Goal: Information Seeking & Learning: Learn about a topic

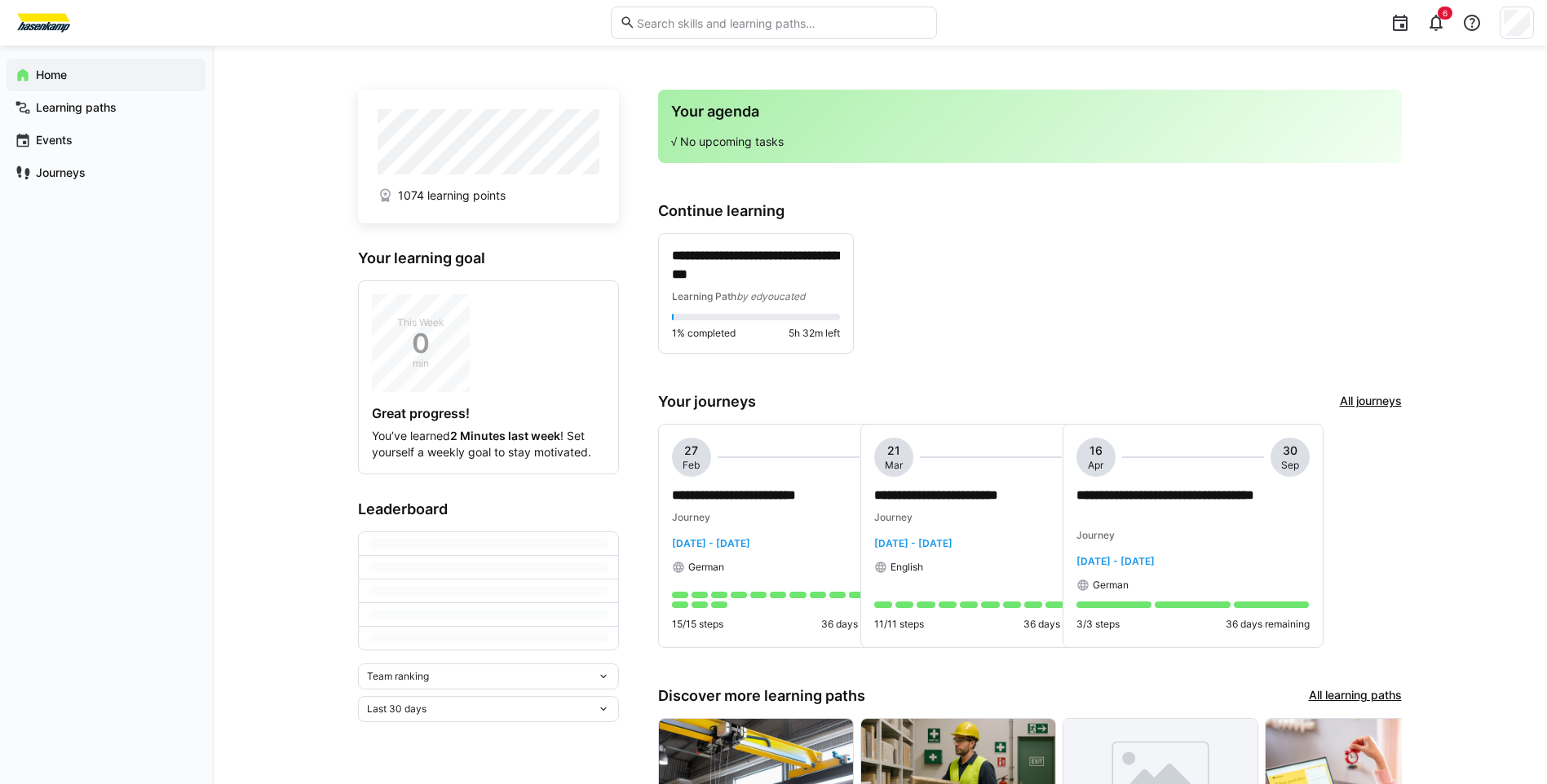
click at [683, 15] on eds-input at bounding box center [774, 23] width 327 height 33
click at [698, 25] on input "text" at bounding box center [780, 23] width 292 height 15
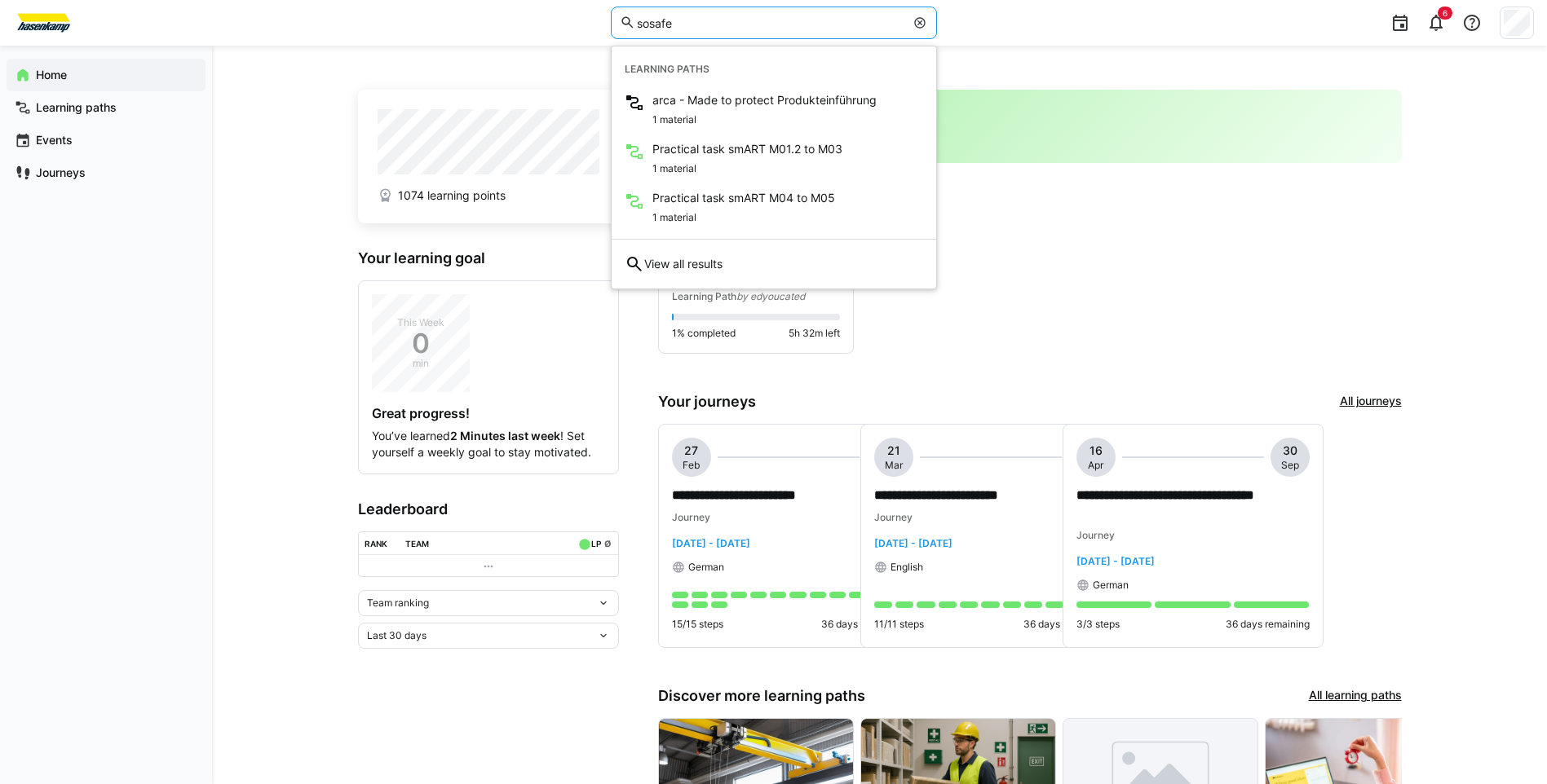
type input "sosafe"
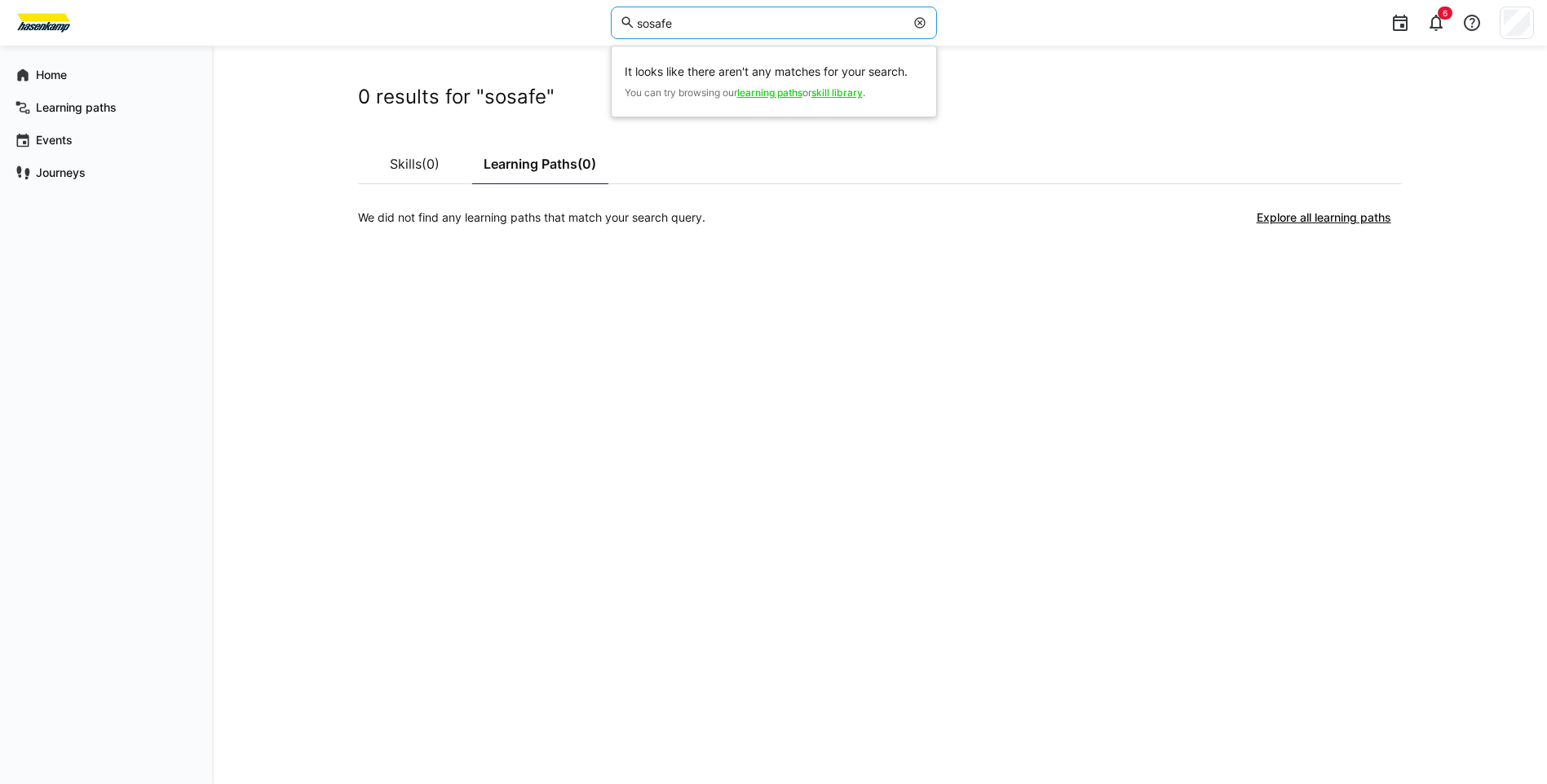
drag, startPoint x: 687, startPoint y: 21, endPoint x: 626, endPoint y: 13, distance: 61.5
click at [626, 13] on eds-input "sosafe" at bounding box center [774, 23] width 327 height 33
click at [919, 25] on eds-icon at bounding box center [919, 22] width 13 height 13
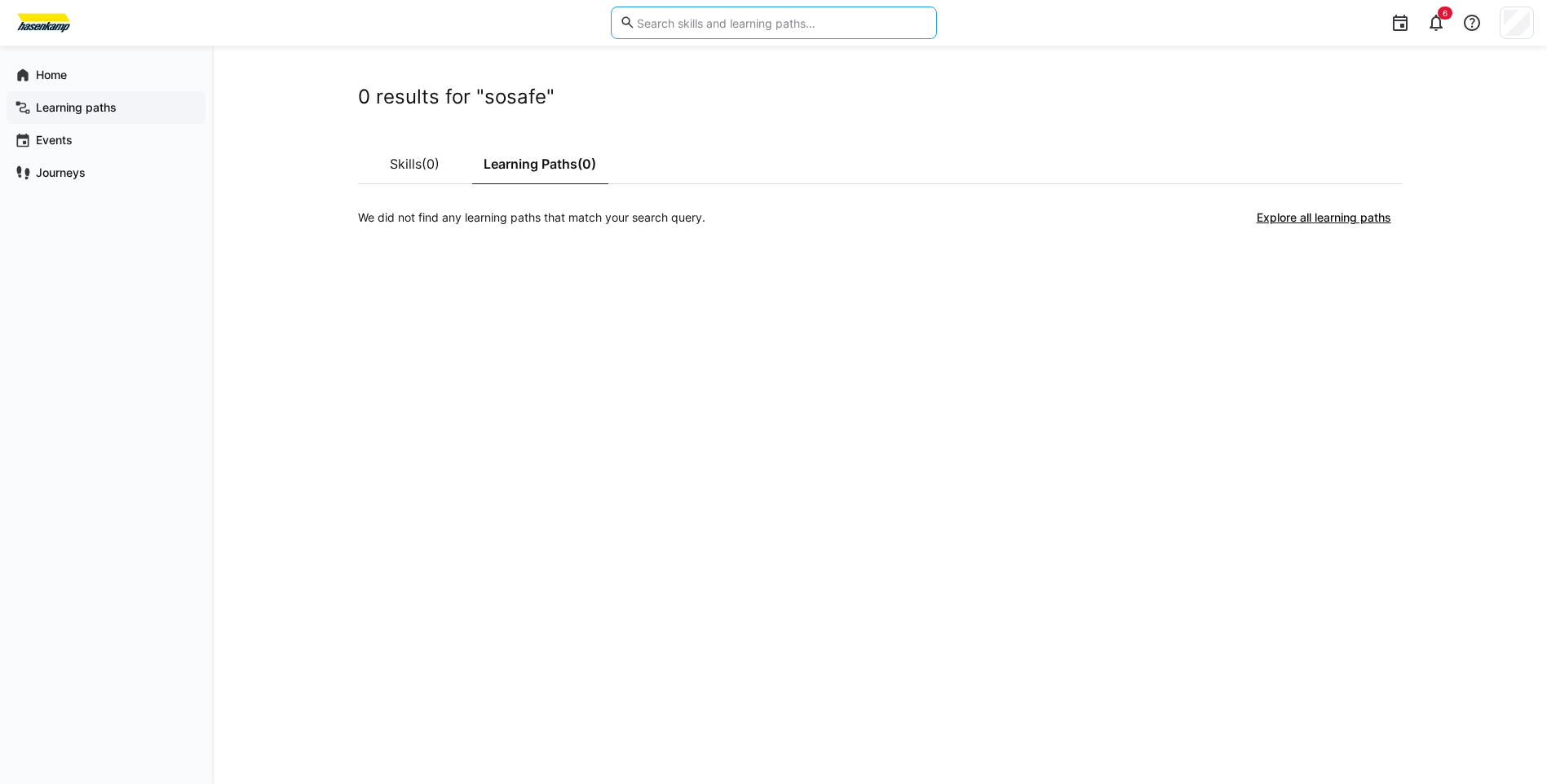
click at [120, 102] on span "Learning paths" at bounding box center [115, 107] width 164 height 16
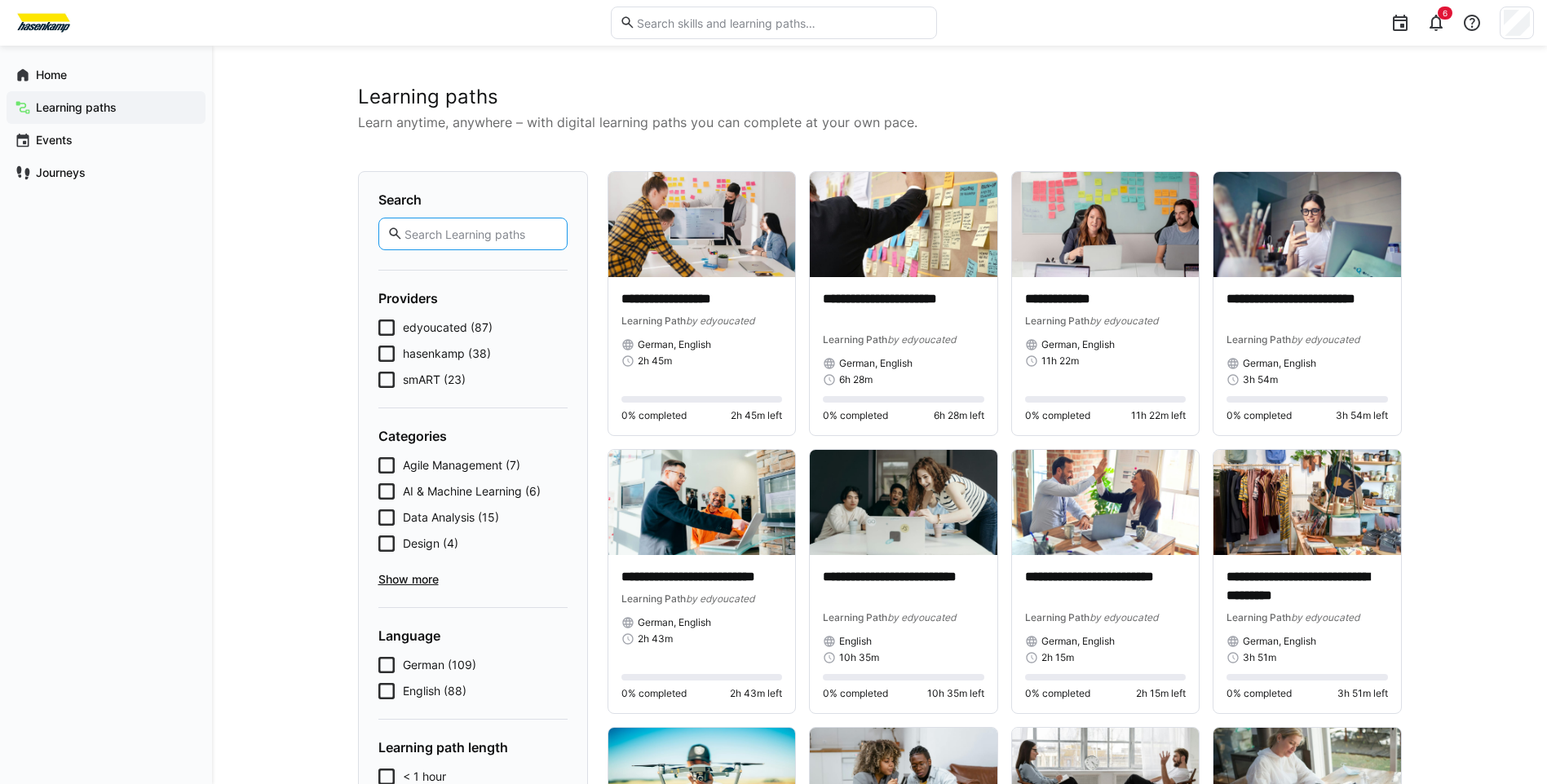
click at [517, 236] on input "text" at bounding box center [481, 234] width 155 height 15
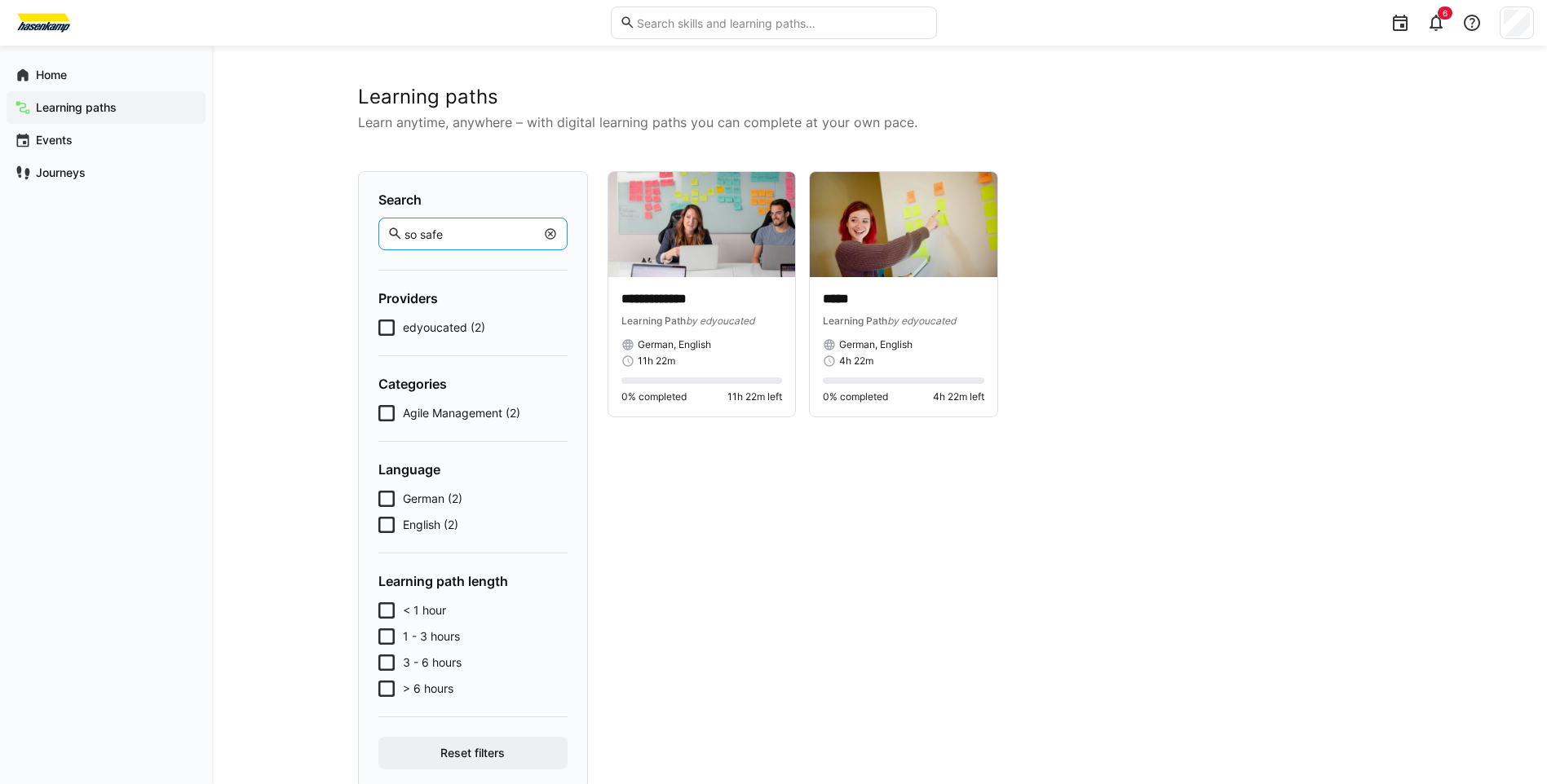
drag, startPoint x: 468, startPoint y: 235, endPoint x: 408, endPoint y: 234, distance: 60.0
click at [408, 234] on input "so safe" at bounding box center [469, 234] width 132 height 15
type input "safe"
click at [378, 736] on button "Reset filters" at bounding box center [473, 752] width 189 height 33
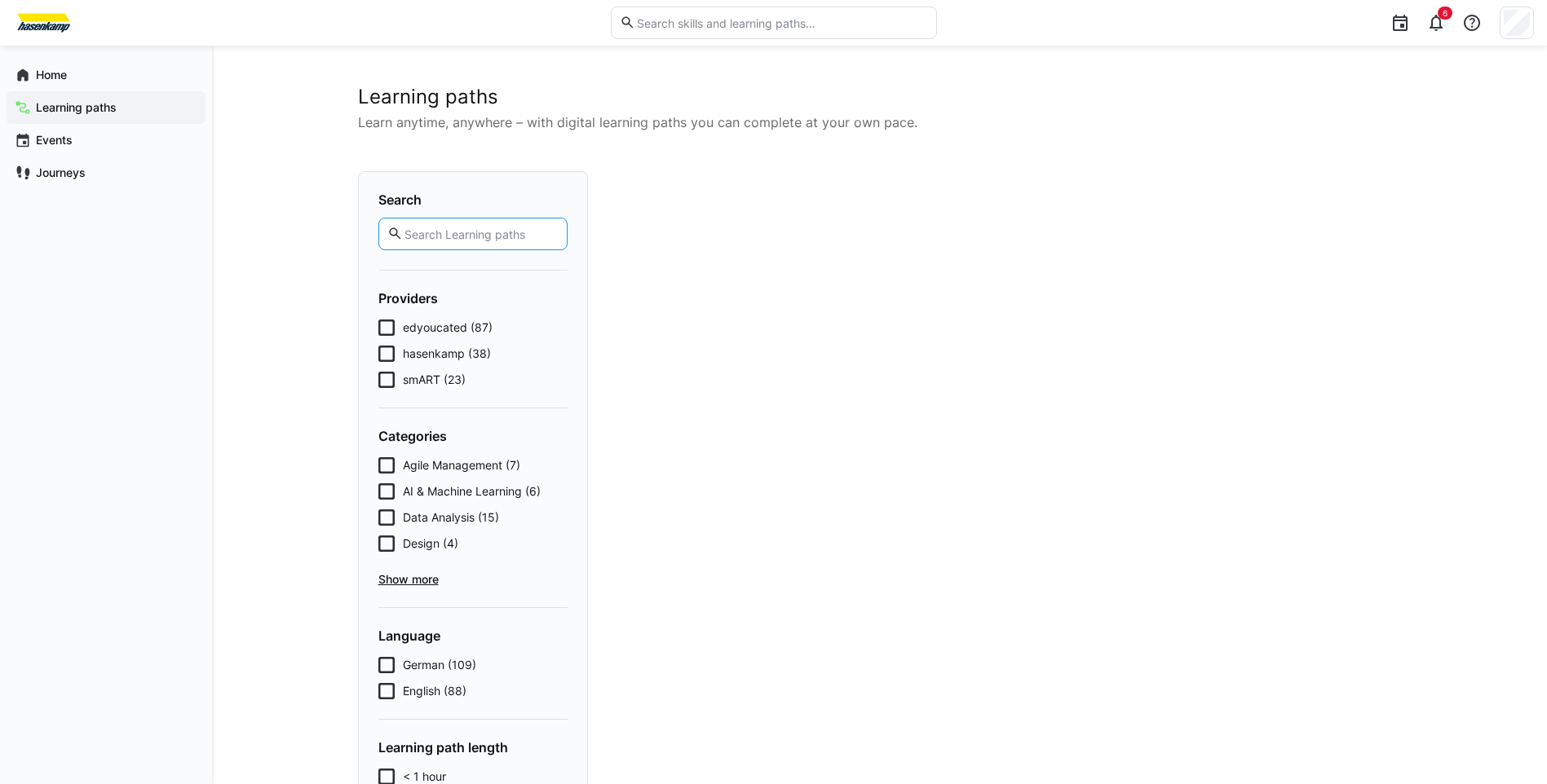
type input "safe"
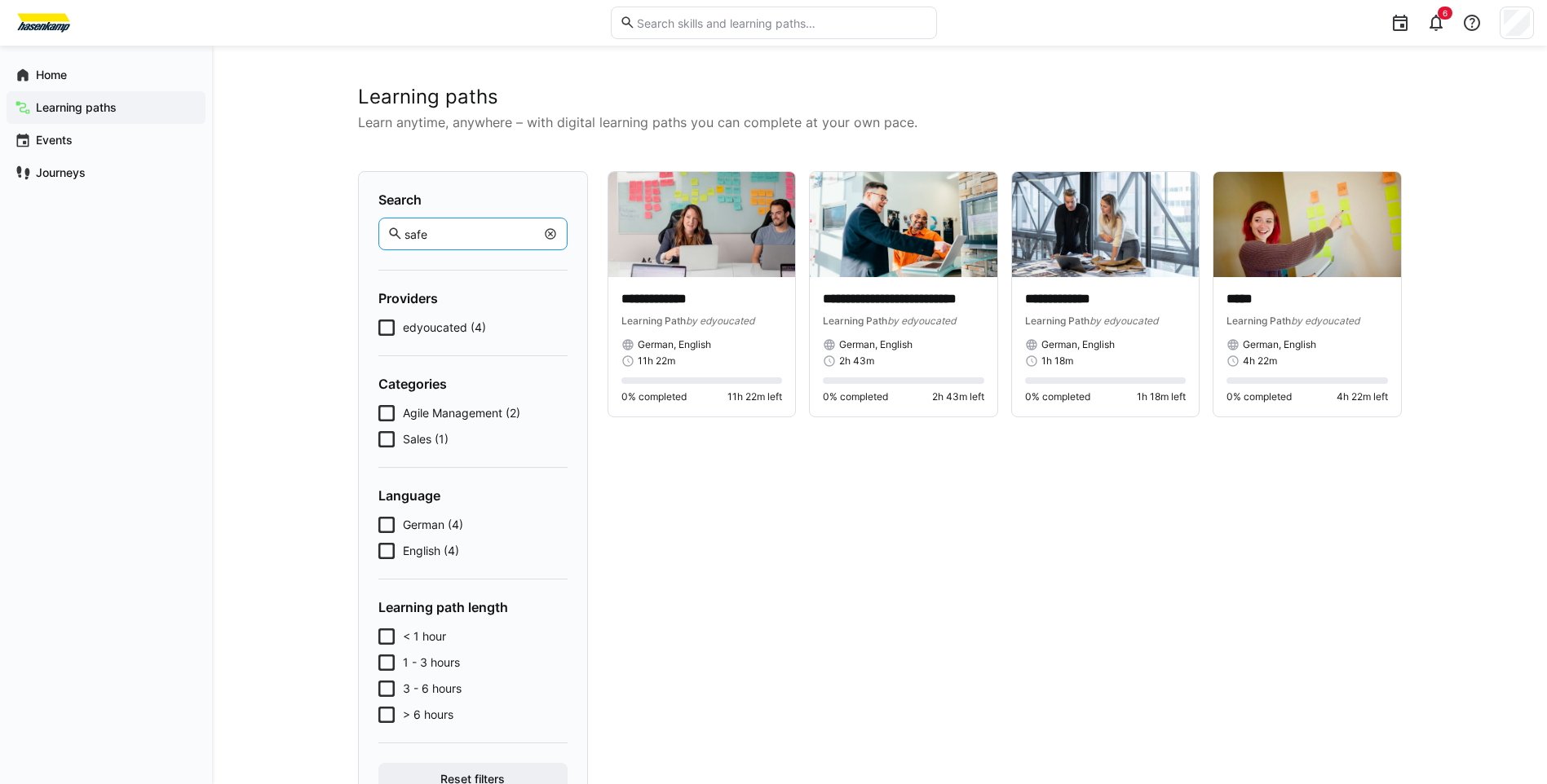
click at [551, 231] on eds-icon at bounding box center [550, 234] width 13 height 13
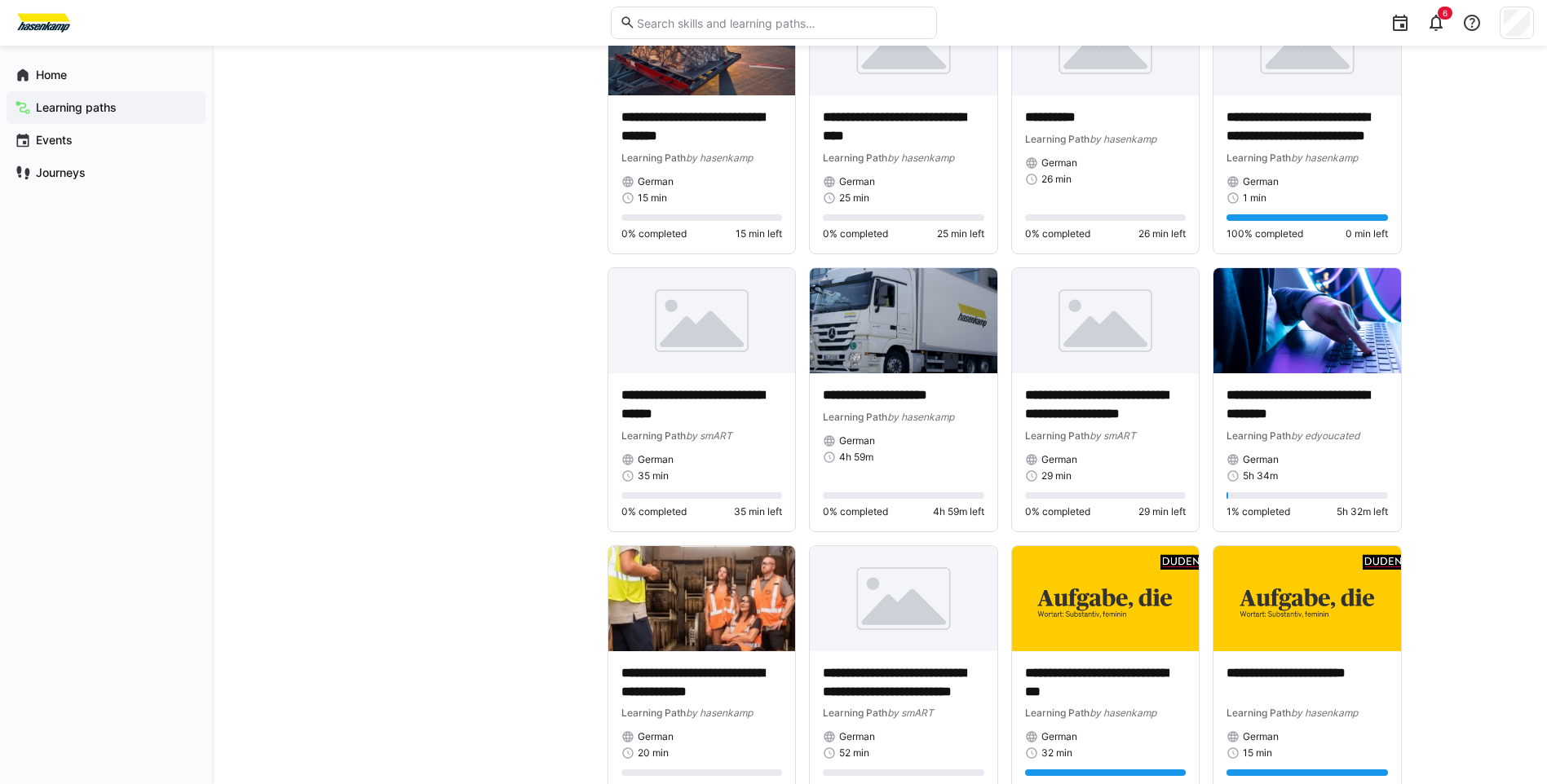
scroll to position [8451, 0]
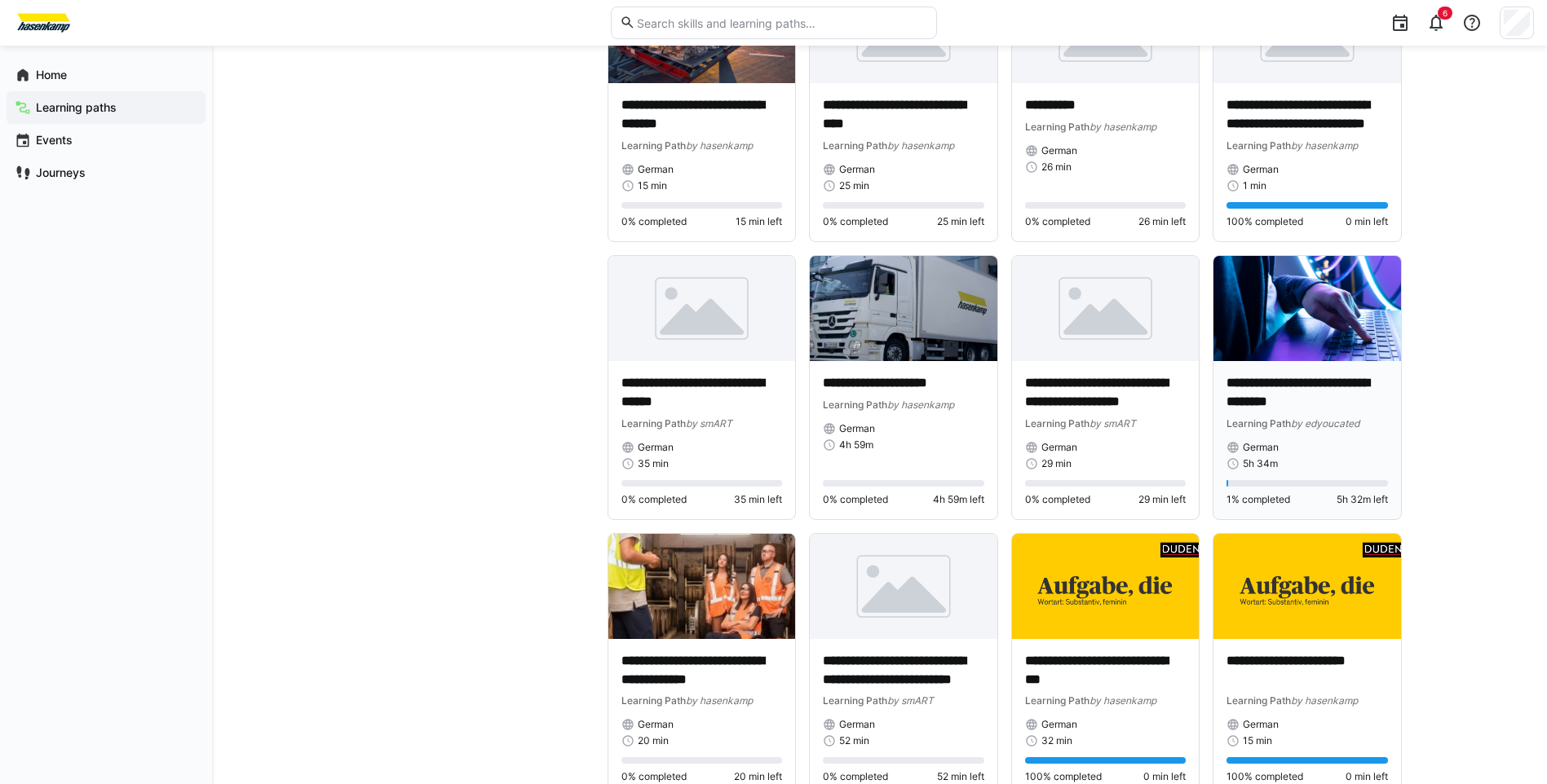
click at [1306, 418] on span "by edyoucated" at bounding box center [1324, 423] width 69 height 12
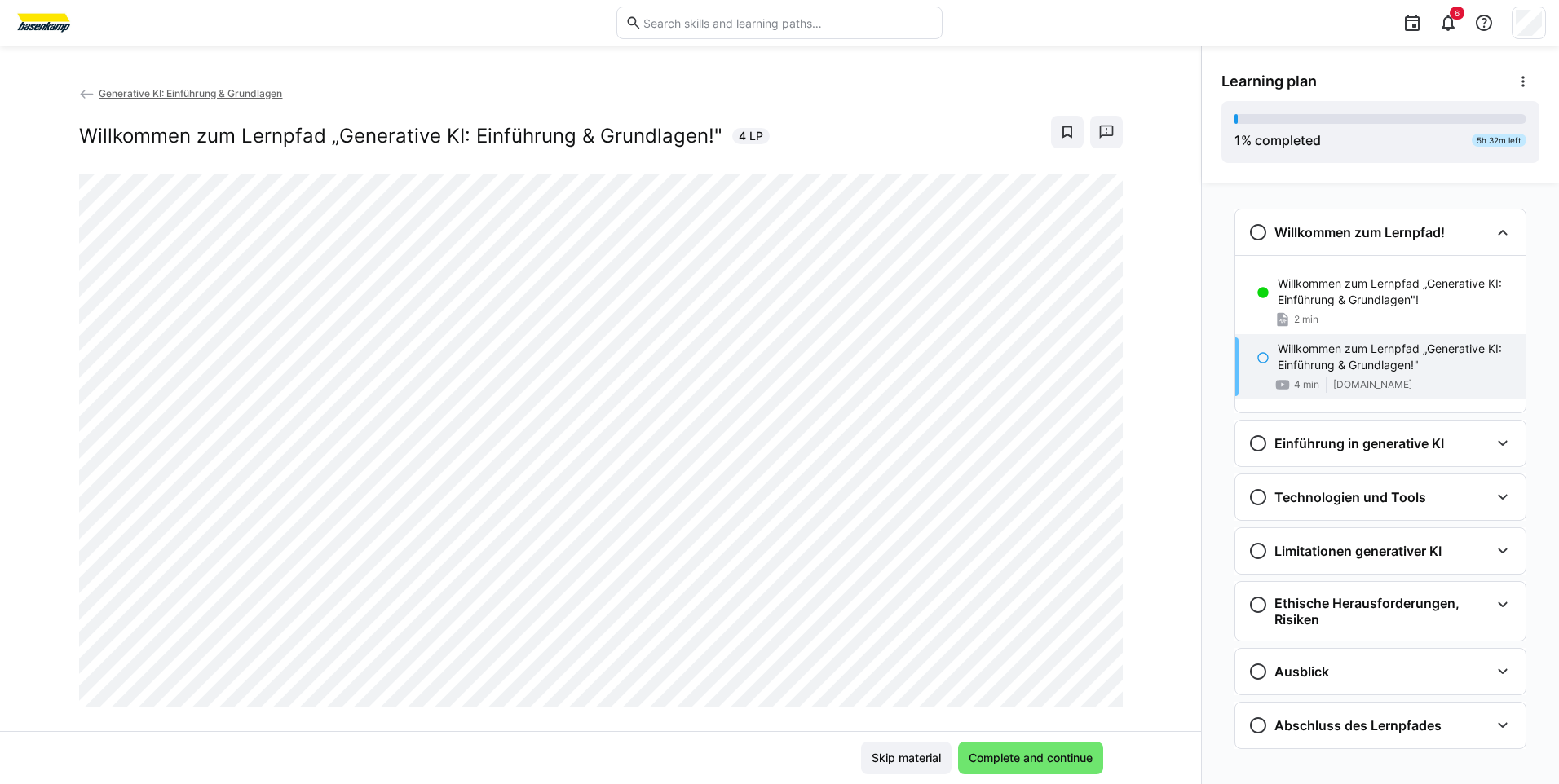
scroll to position [28, 0]
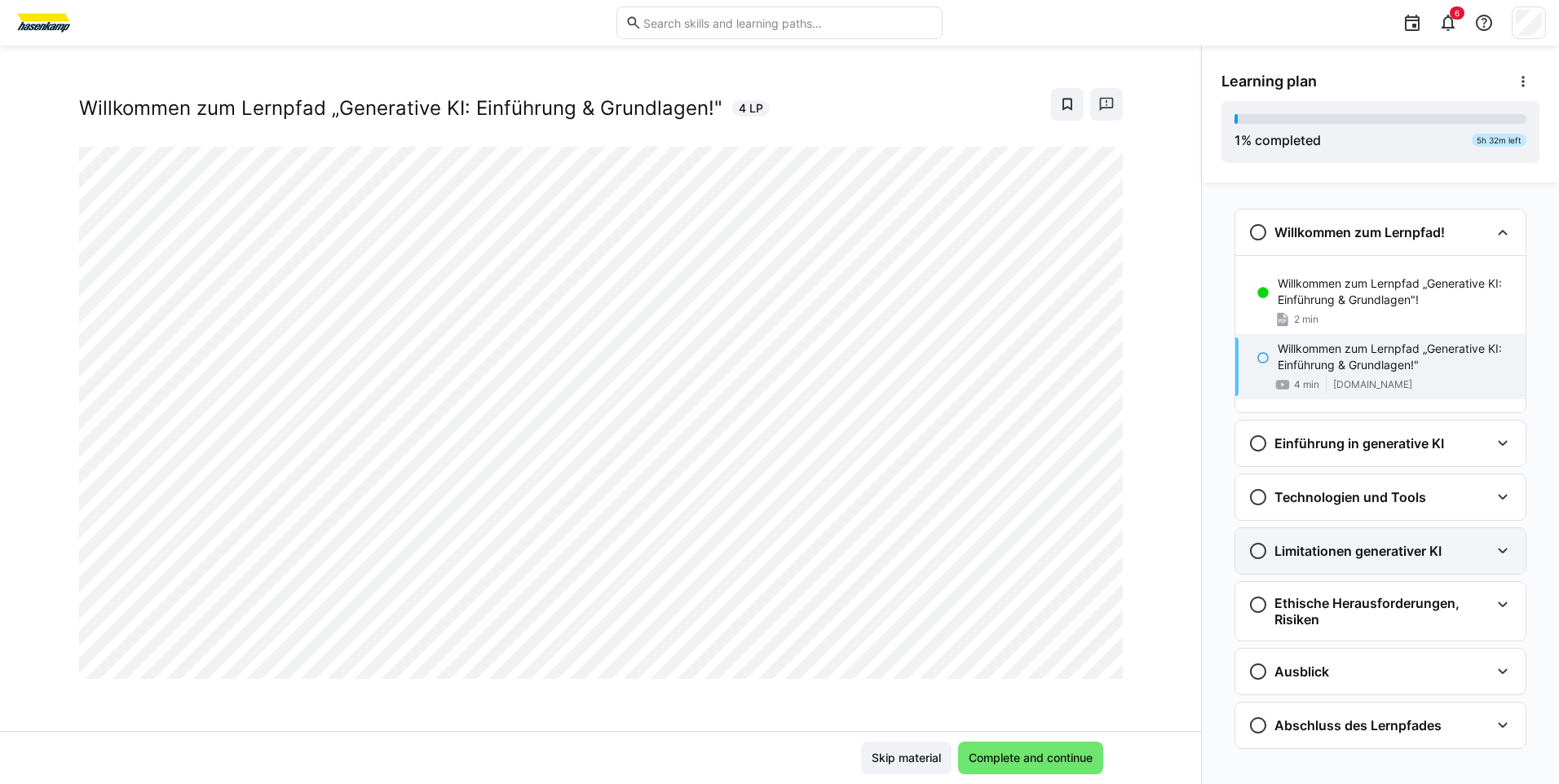
click at [1368, 544] on h3 "Limitationen generativer KI" at bounding box center [1358, 550] width 167 height 16
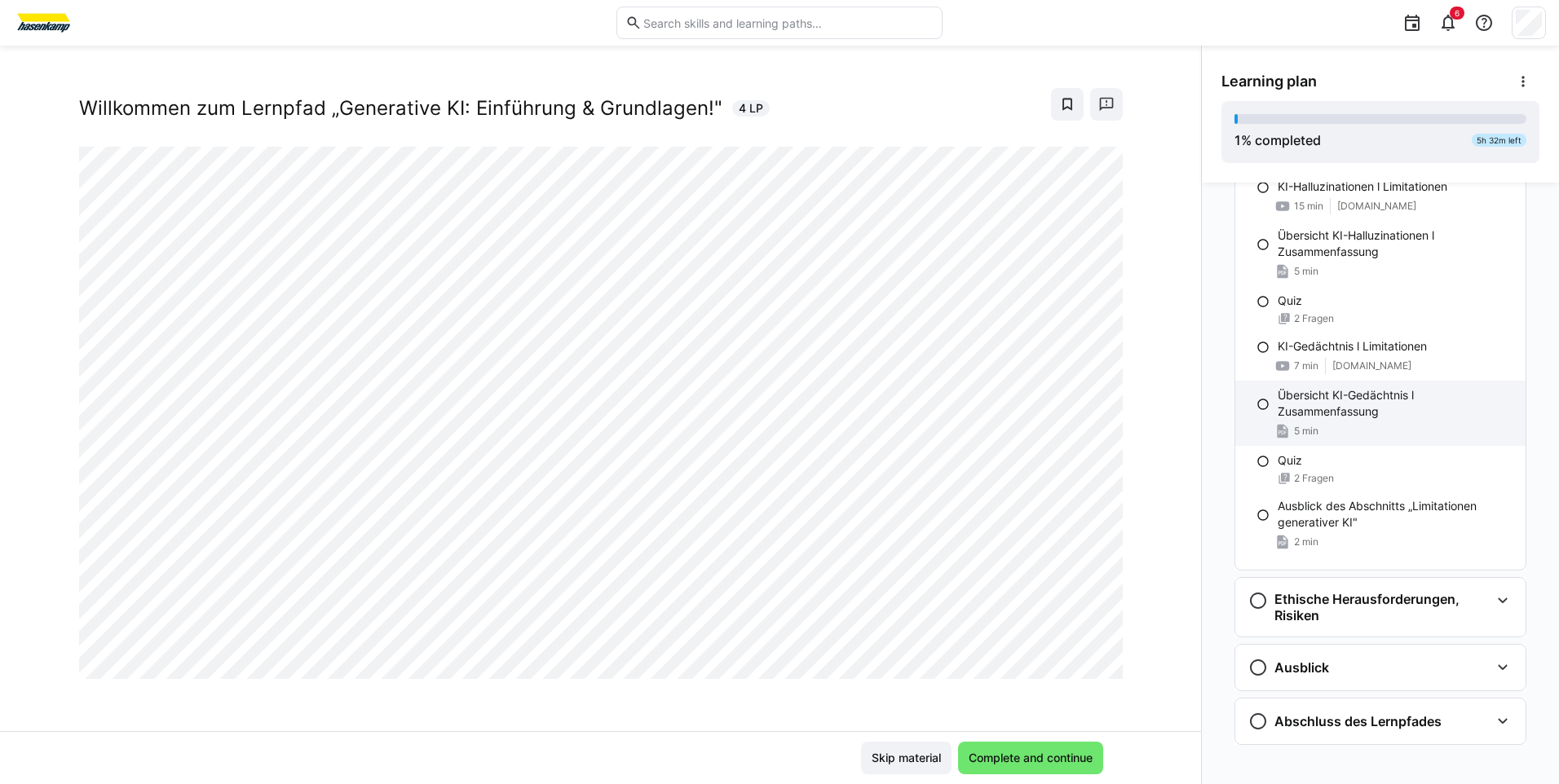
scroll to position [603, 0]
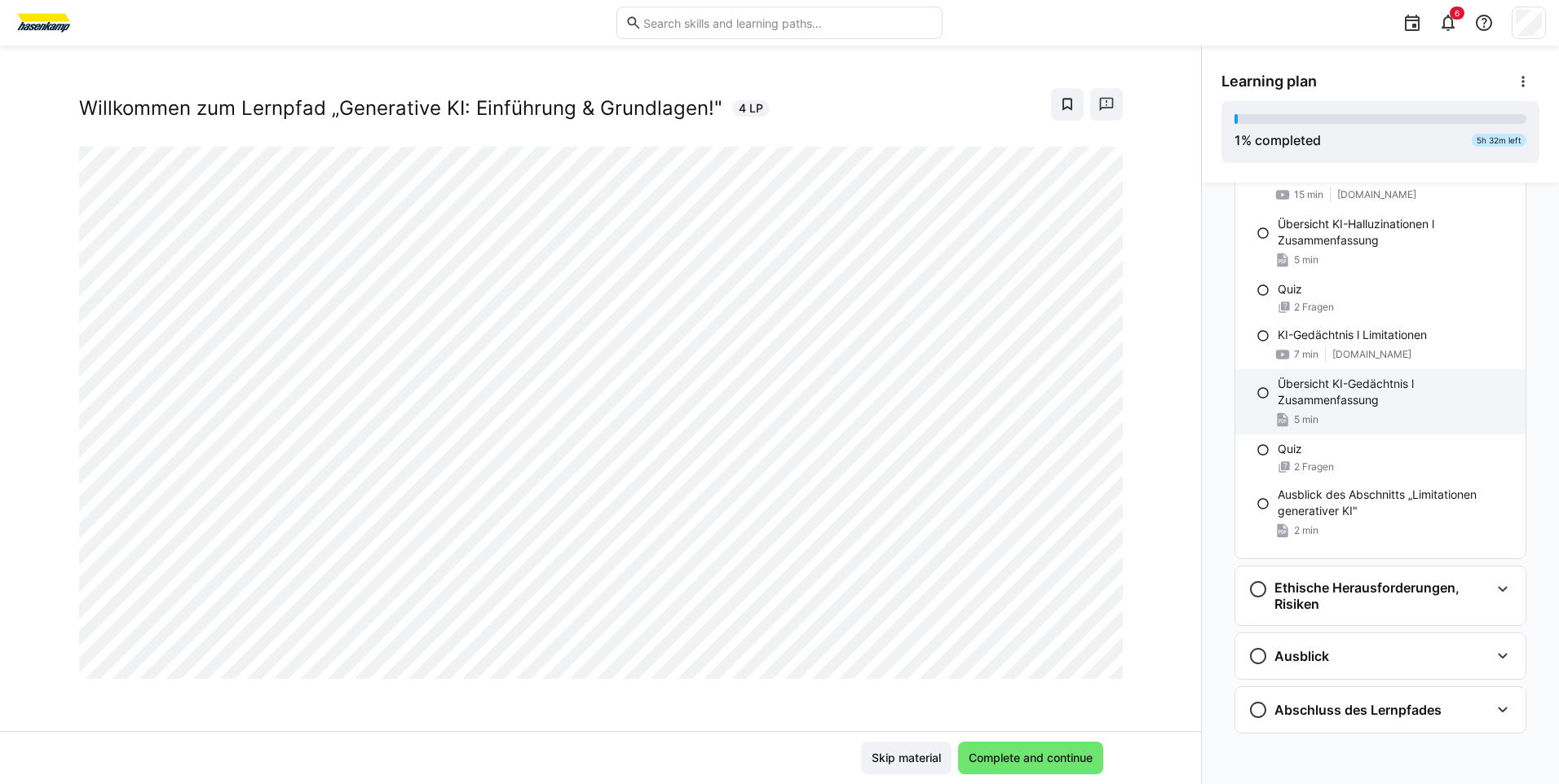
click at [1311, 398] on p "Übersicht KI-Gedächtnis l Zusammenfassung" at bounding box center [1395, 392] width 235 height 33
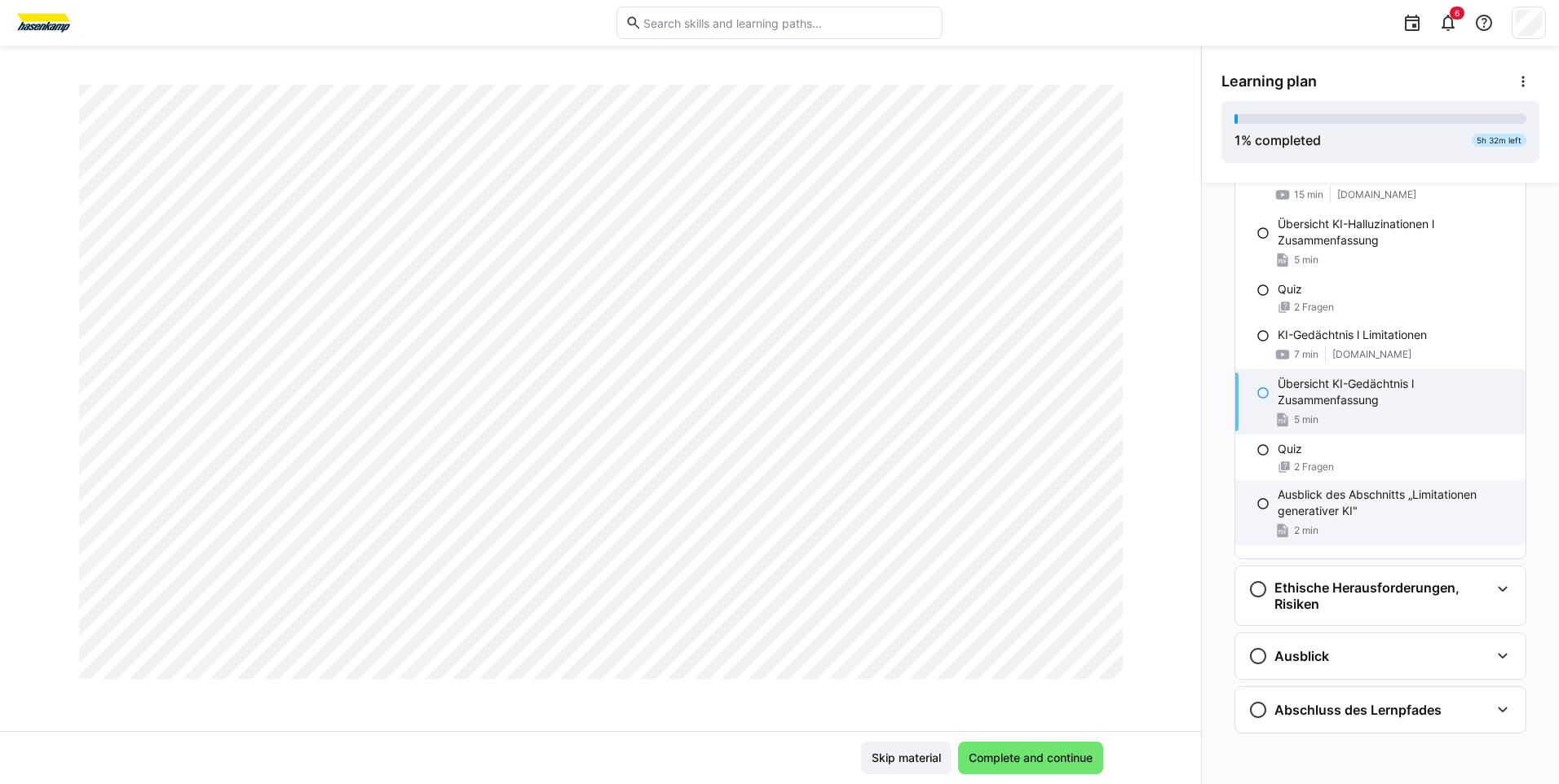
click at [1312, 513] on p "Ausblick des Abschnitts „Limitationen generativer KI"" at bounding box center [1395, 502] width 235 height 33
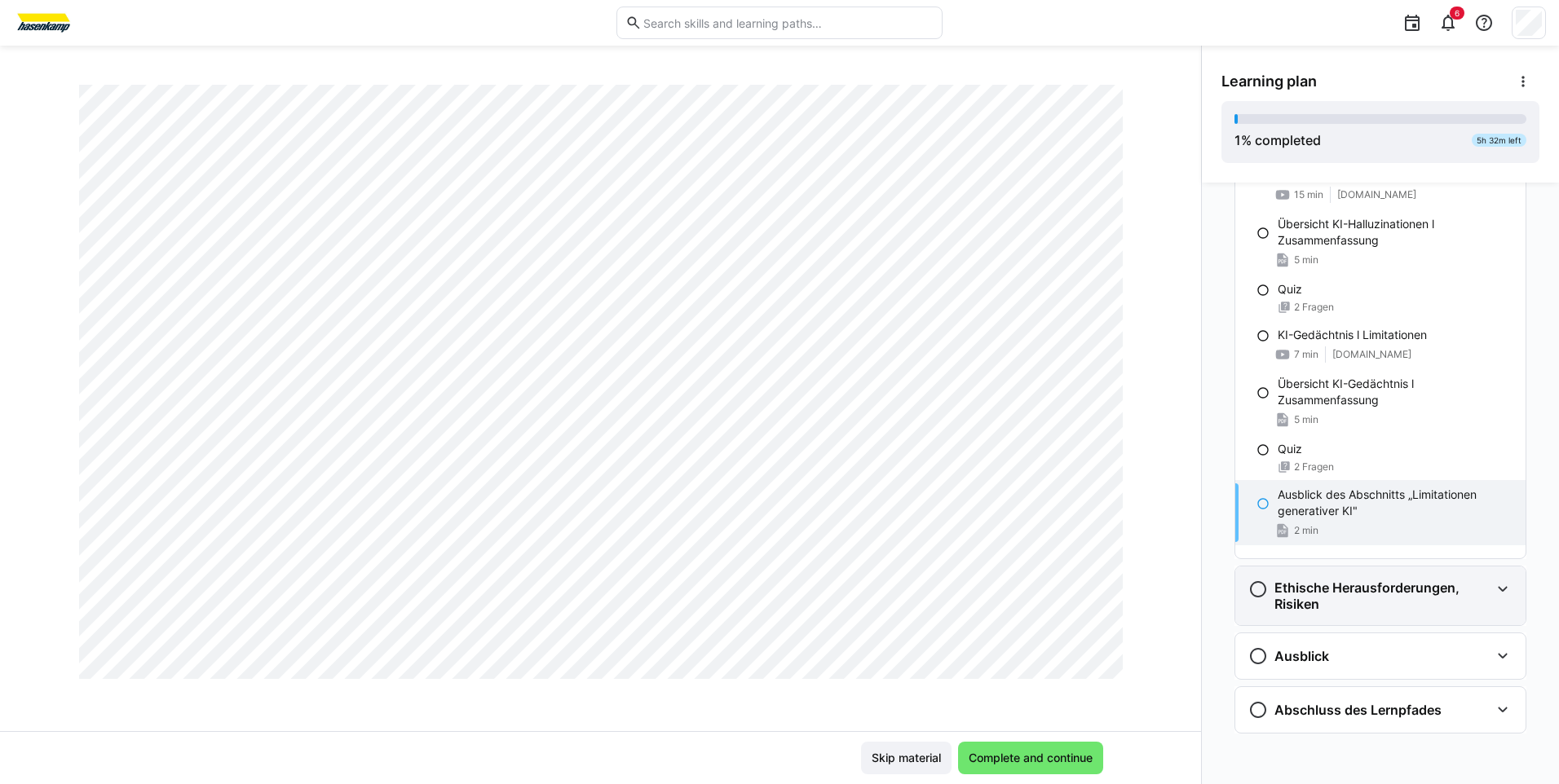
click at [1369, 605] on h3 "Ethische Herausforderungen, Risiken" at bounding box center [1382, 595] width 215 height 33
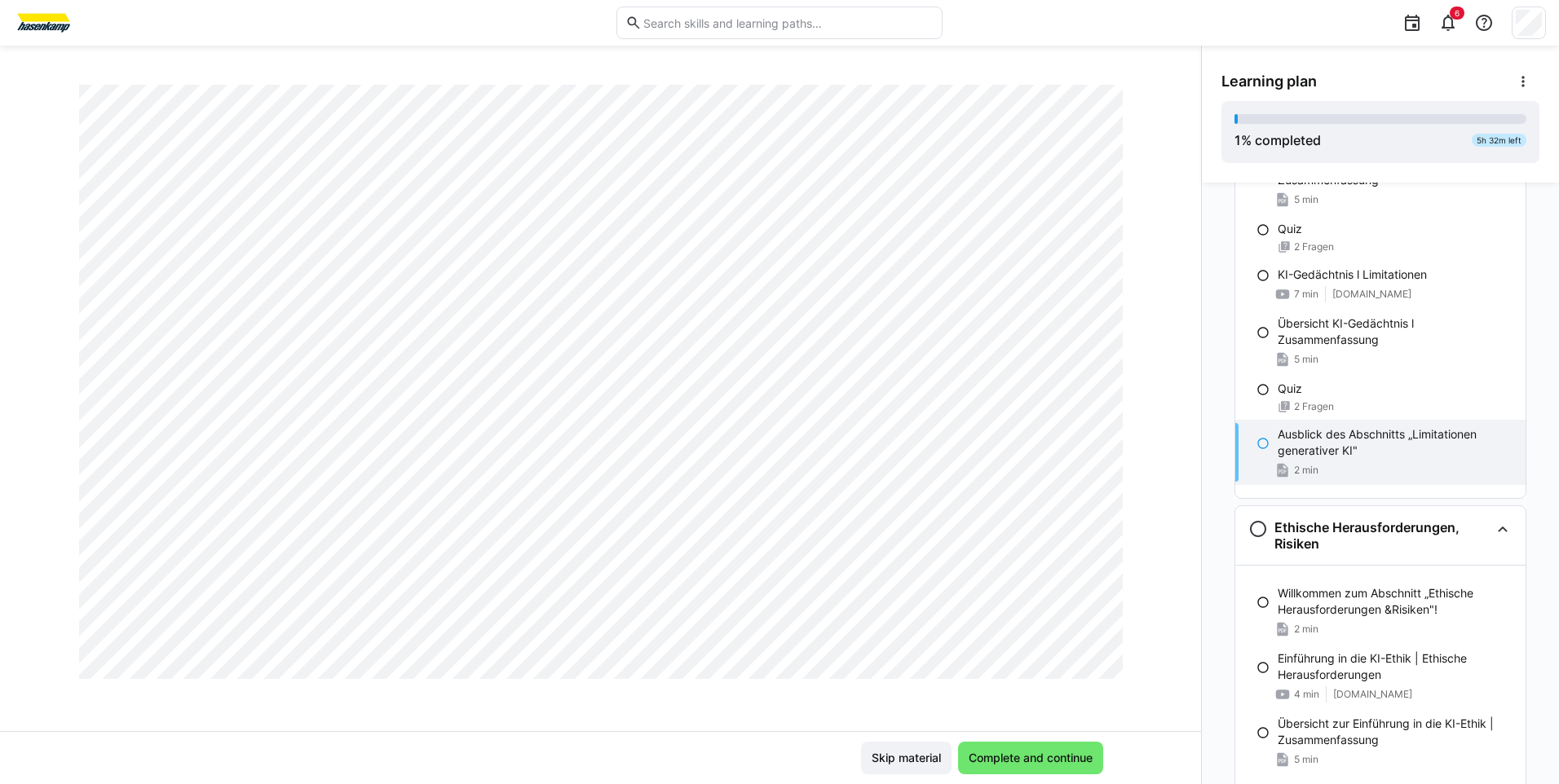
scroll to position [848, 0]
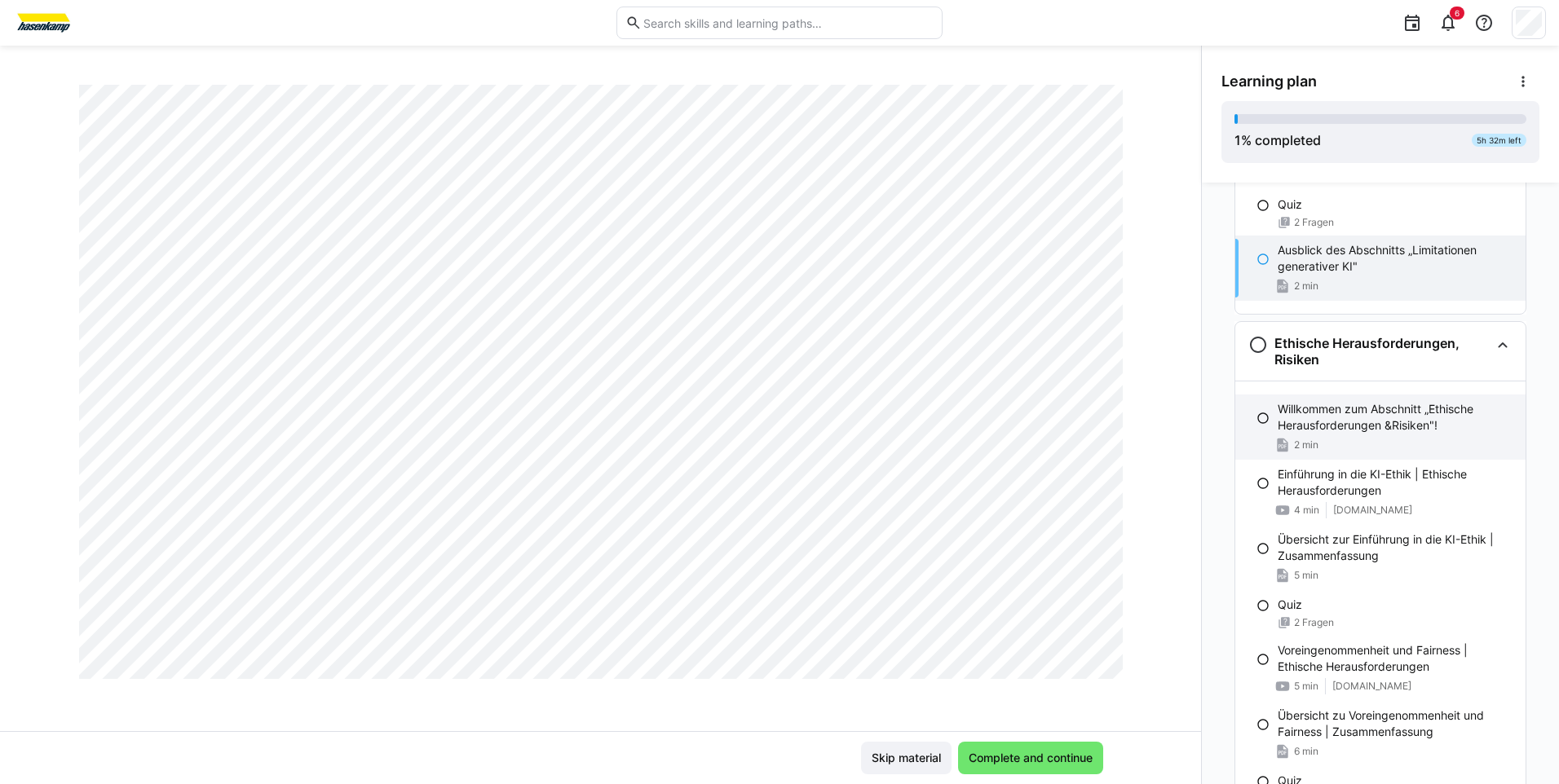
click at [1317, 417] on p "Willkommen zum Abschnitt „Ethische Herausforderungen &Risiken"!" at bounding box center [1395, 417] width 235 height 33
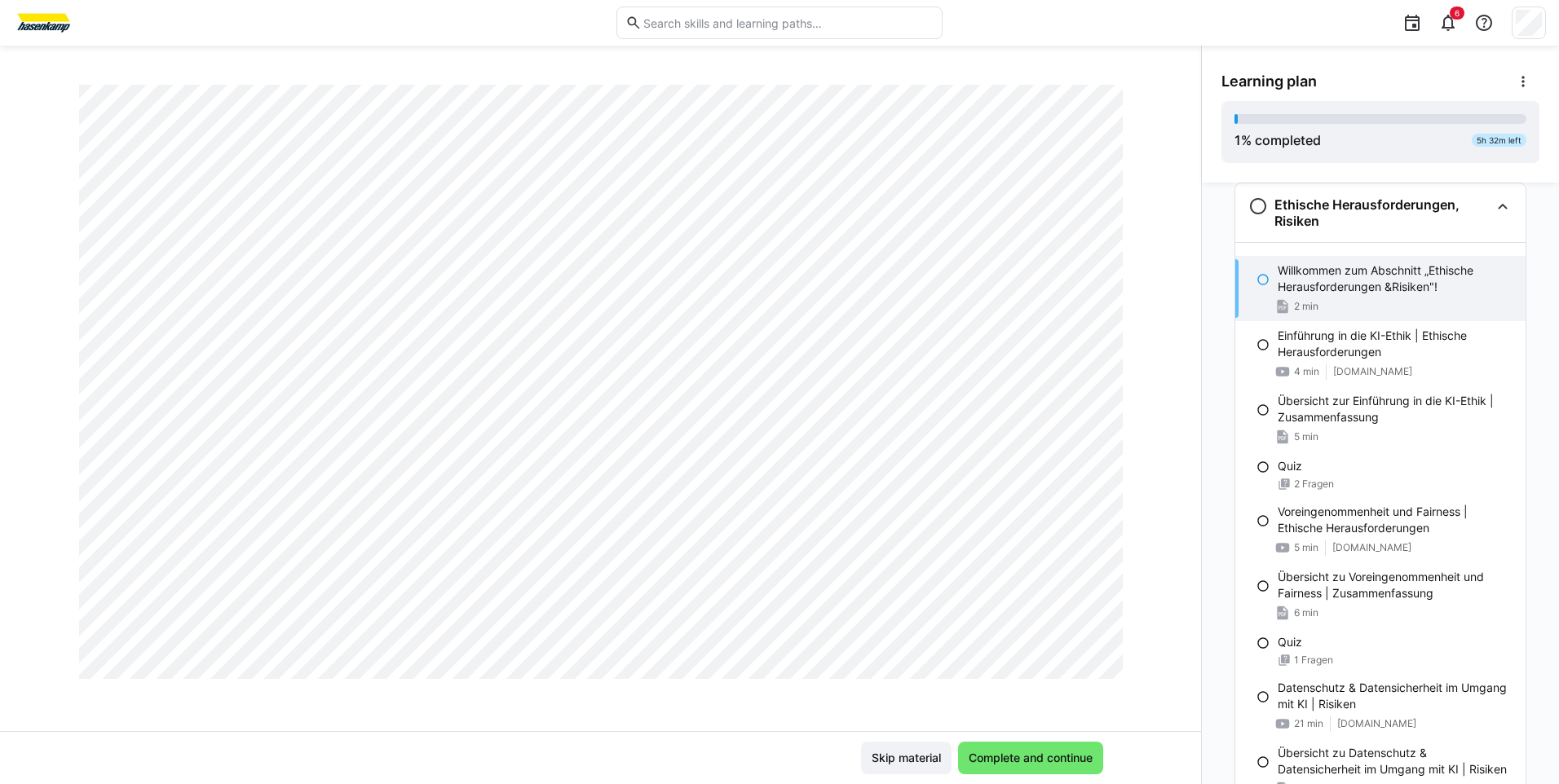
scroll to position [763, 0]
click at [1309, 360] on div "Einführung in die KI-Ethik | Ethische Herausforderungen 4 min youtu.be" at bounding box center [1381, 354] width 291 height 66
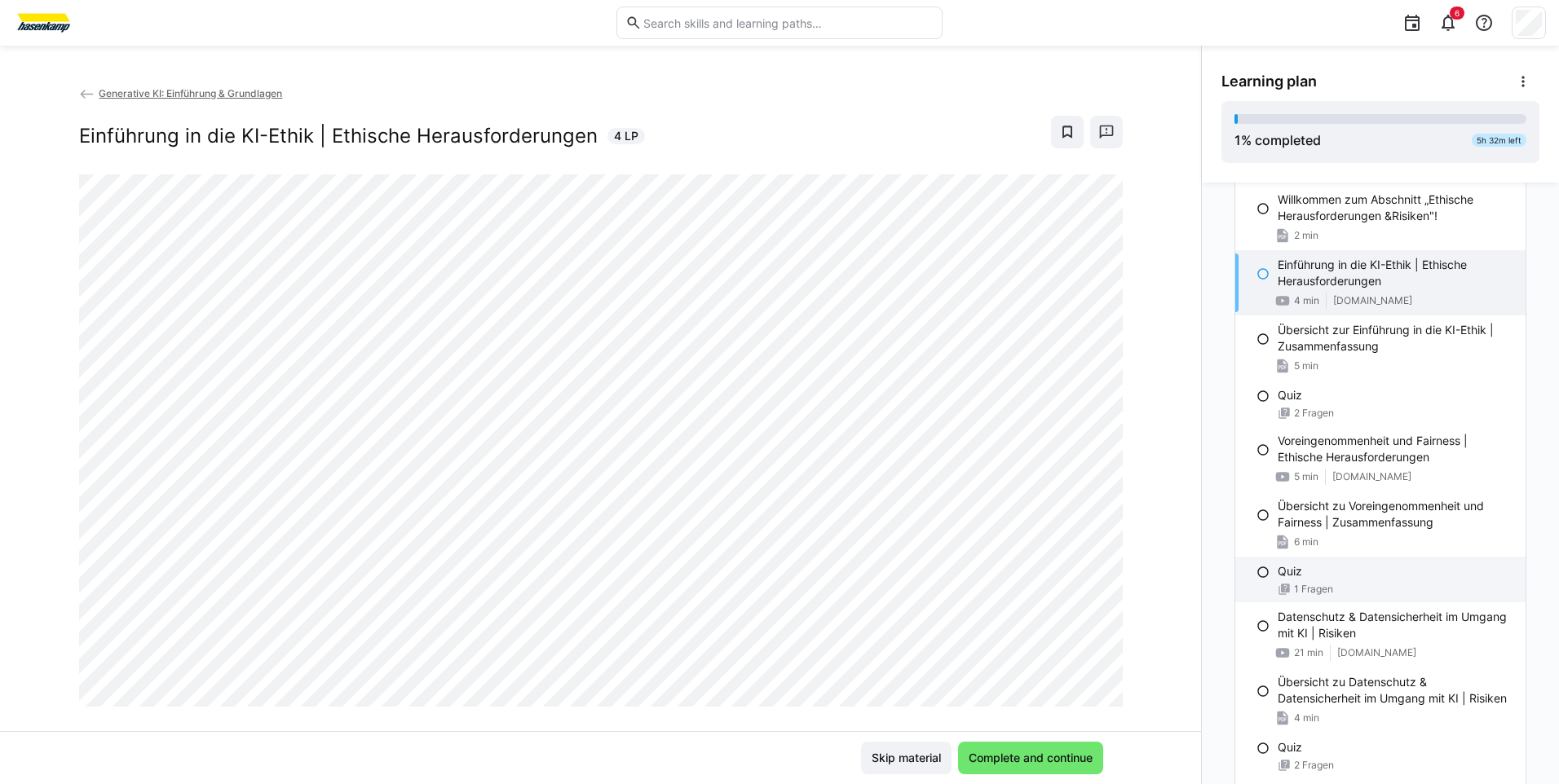
scroll to position [1068, 0]
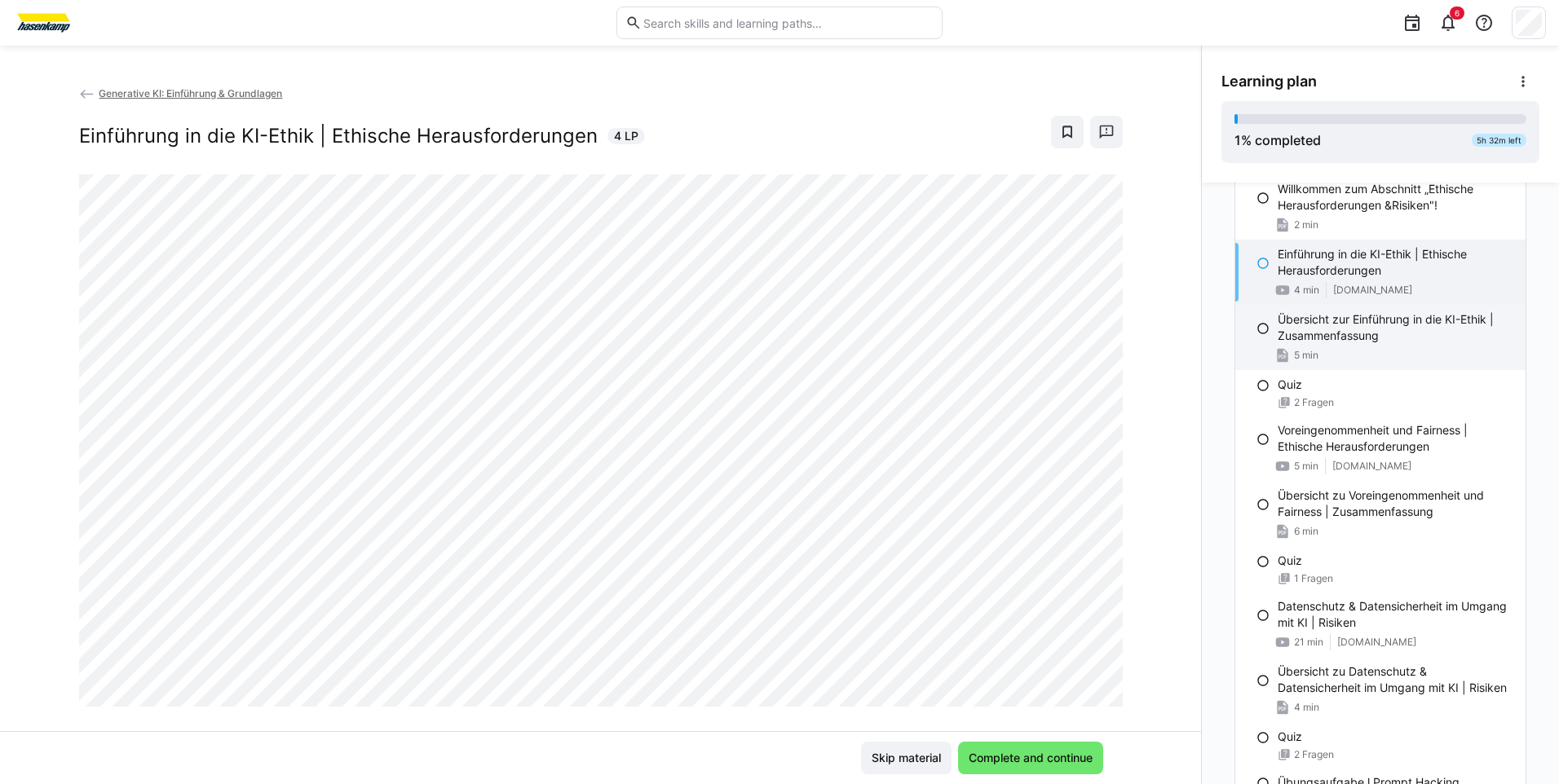
click at [1296, 330] on p "Übersicht zur Einführung in die KI-Ethik | Zusammenfassung" at bounding box center [1395, 327] width 235 height 33
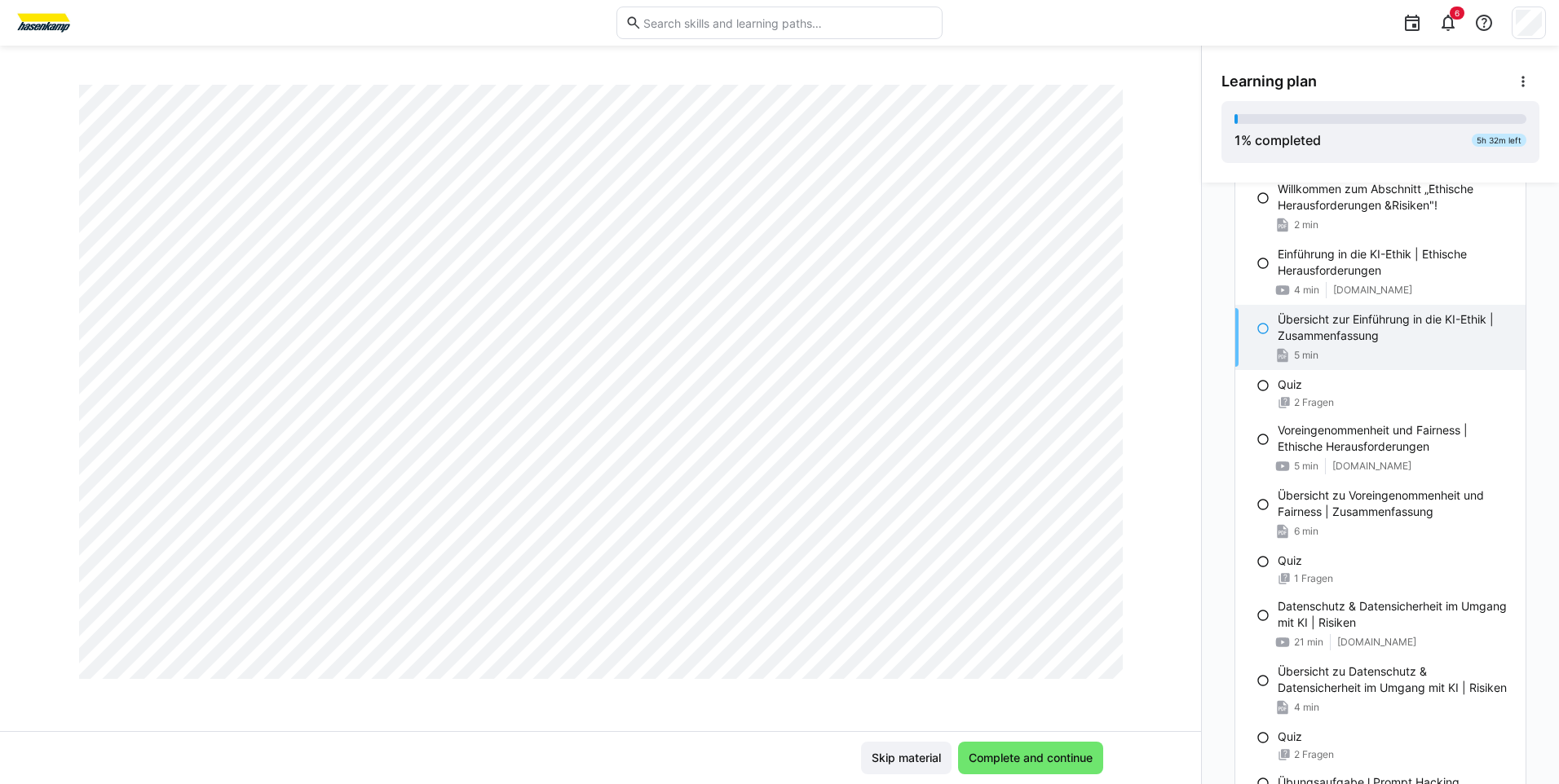
scroll to position [570, 0]
